Goal: Check status

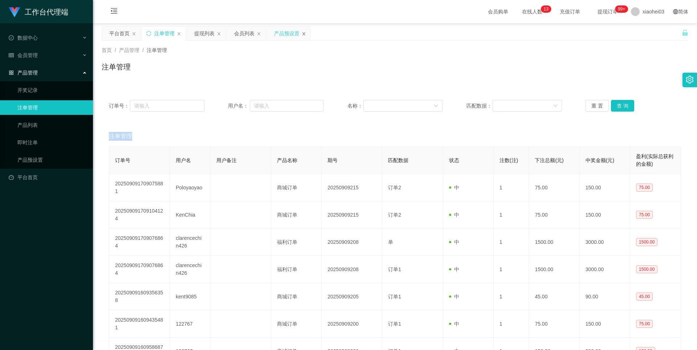
click at [305, 34] on icon "图标: close" at bounding box center [304, 34] width 4 height 4
click at [37, 160] on link "产品预设置" at bounding box center [52, 159] width 70 height 15
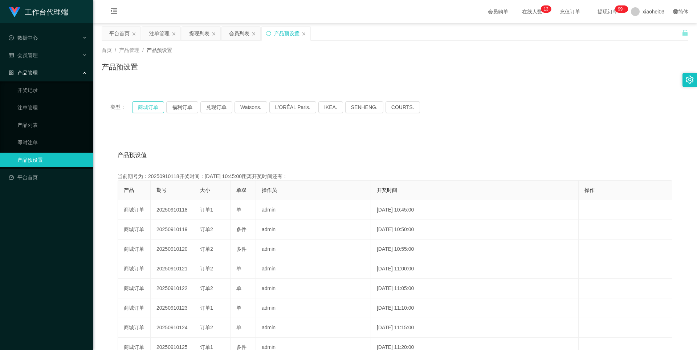
click at [146, 105] on button "商城订单" at bounding box center [148, 107] width 32 height 12
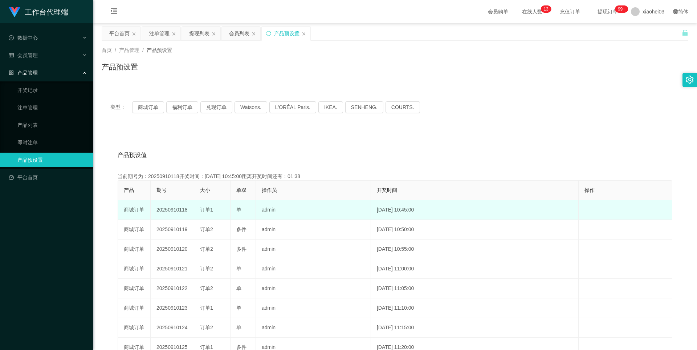
click at [181, 212] on td "20250910118" at bounding box center [173, 210] width 44 height 20
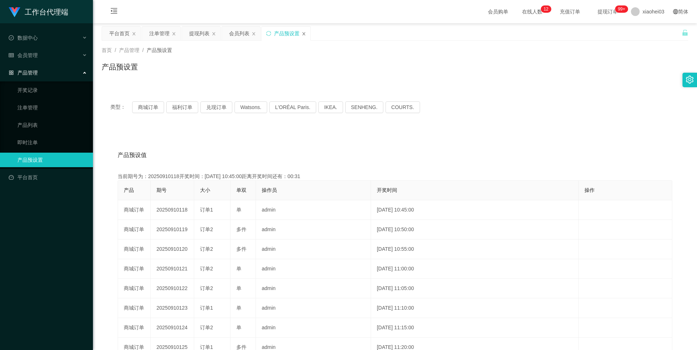
click at [305, 32] on icon "图标: close" at bounding box center [304, 34] width 4 height 4
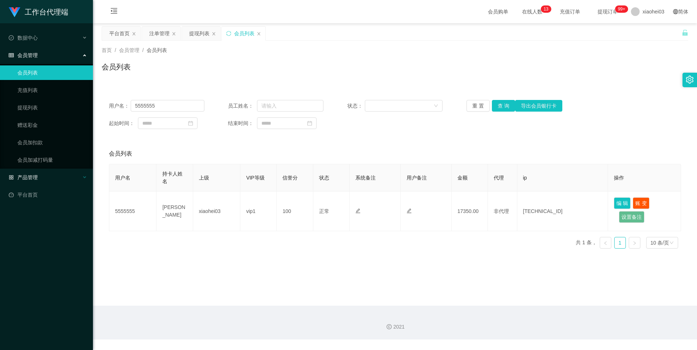
click at [40, 184] on div "产品管理" at bounding box center [46, 177] width 93 height 15
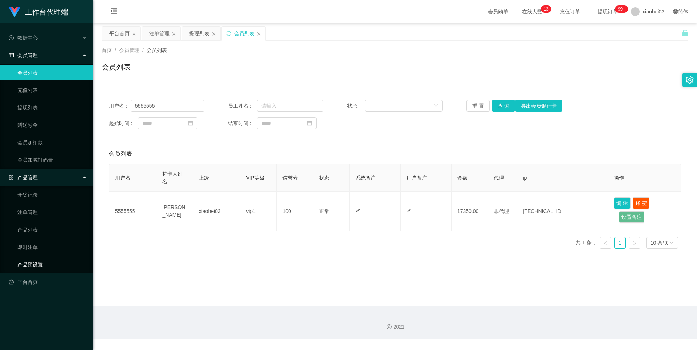
click at [44, 265] on link "产品预设置" at bounding box center [52, 264] width 70 height 15
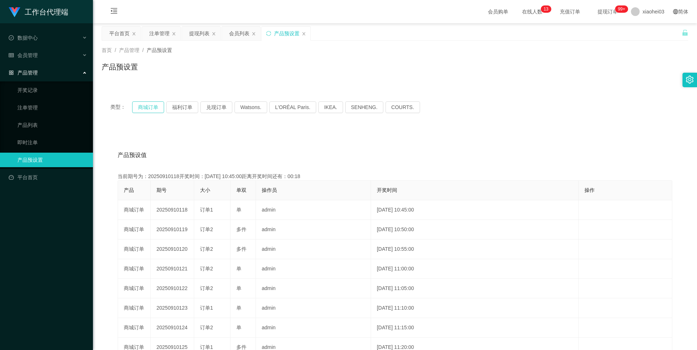
click at [160, 104] on button "商城订单" at bounding box center [148, 107] width 32 height 12
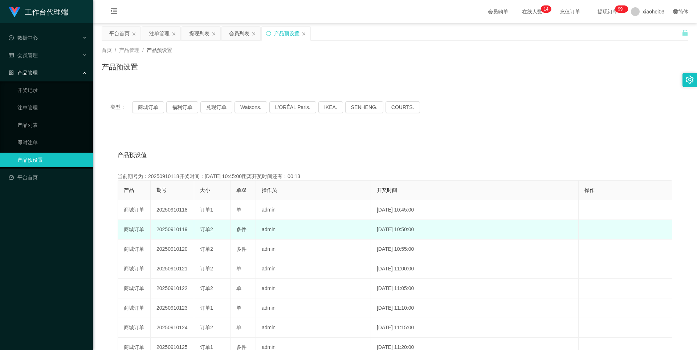
click at [170, 226] on td "20250910119" at bounding box center [173, 230] width 44 height 20
copy td "20250910119"
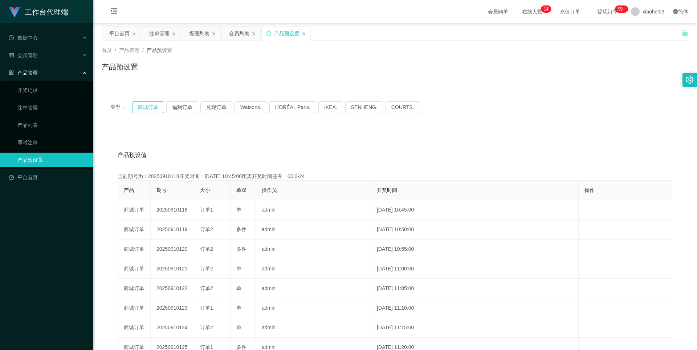
click at [155, 111] on button "商城订单" at bounding box center [148, 107] width 32 height 12
click at [167, 33] on div "注单管理" at bounding box center [159, 33] width 20 height 14
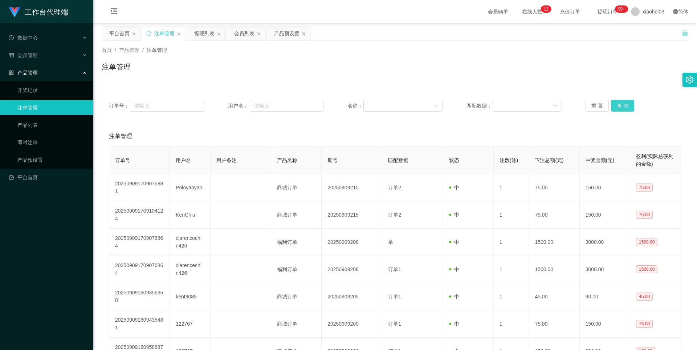
click at [622, 105] on button "查 询" at bounding box center [622, 106] width 23 height 12
click at [622, 105] on div "重 置 查 询" at bounding box center [632, 106] width 95 height 12
click at [622, 105] on button "查 询" at bounding box center [626, 106] width 31 height 12
click at [622, 105] on div "重 置 查 询" at bounding box center [632, 106] width 95 height 12
click at [622, 105] on button "查 询" at bounding box center [622, 106] width 23 height 12
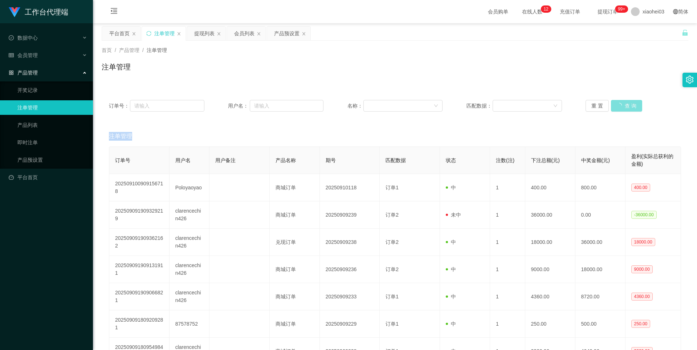
click at [622, 105] on div "重 置 查 询" at bounding box center [632, 106] width 95 height 12
click at [622, 105] on button "查 询" at bounding box center [622, 106] width 23 height 12
click at [622, 105] on div "重 置 查 询" at bounding box center [632, 106] width 95 height 12
click at [622, 107] on button "查 询" at bounding box center [622, 106] width 23 height 12
click at [622, 107] on div "重 置 查 询" at bounding box center [632, 106] width 95 height 12
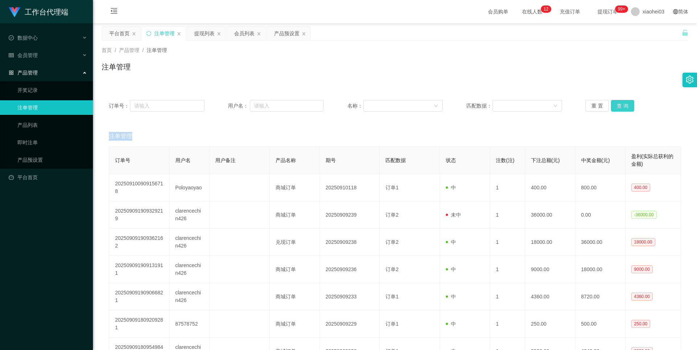
click at [622, 107] on button "查 询" at bounding box center [622, 106] width 23 height 12
click at [622, 107] on div "重 置 查 询" at bounding box center [632, 106] width 95 height 12
click at [622, 107] on button "查 询" at bounding box center [622, 106] width 23 height 12
click at [622, 107] on div "重 置 查 询" at bounding box center [632, 106] width 95 height 12
click at [622, 107] on button "查 询" at bounding box center [622, 106] width 23 height 12
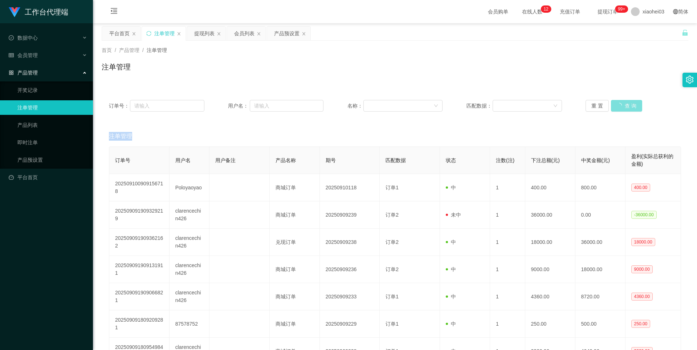
click at [622, 107] on div "重 置 查 询" at bounding box center [632, 106] width 95 height 12
click at [622, 107] on button "查 询" at bounding box center [622, 106] width 23 height 12
click at [622, 107] on div "重 置 查 询" at bounding box center [632, 106] width 95 height 12
click at [622, 107] on button "查 询" at bounding box center [622, 106] width 23 height 12
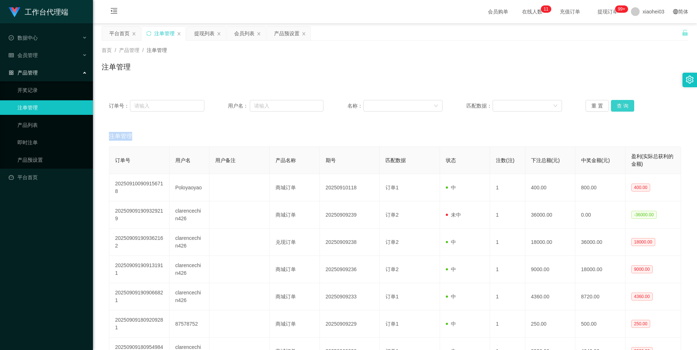
click at [622, 107] on button "查 询" at bounding box center [622, 106] width 23 height 12
click at [611, 102] on button "查 询" at bounding box center [622, 106] width 23 height 12
click at [611, 102] on div "重 置 查 询" at bounding box center [632, 106] width 95 height 12
click at [611, 102] on button "查 询" at bounding box center [622, 106] width 23 height 12
click at [627, 103] on button "查 询" at bounding box center [622, 106] width 23 height 12
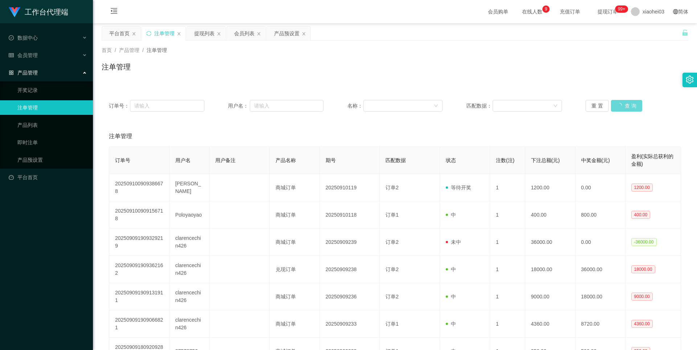
click at [626, 105] on div "重 置 查 询" at bounding box center [632, 106] width 95 height 12
click at [626, 105] on button "查 询" at bounding box center [626, 106] width 31 height 12
